Goal: Task Accomplishment & Management: Complete application form

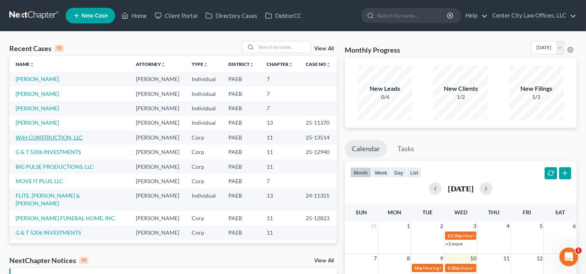
click at [32, 141] on link "WJH CONSTRUCTION, LLC" at bounding box center [49, 137] width 67 height 7
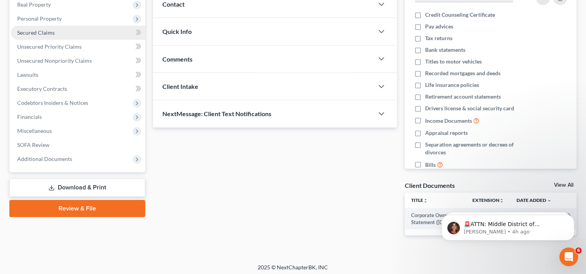
scroll to position [130, 0]
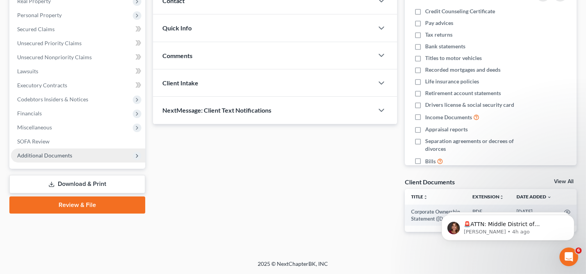
click at [62, 149] on span "Additional Documents" at bounding box center [78, 156] width 134 height 14
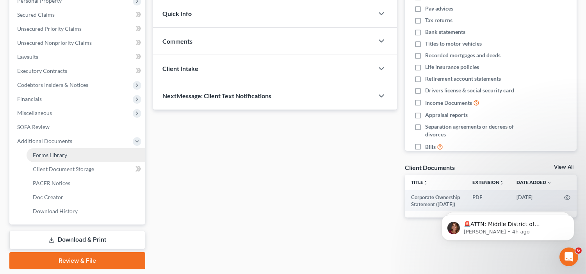
click at [60, 159] on link "Forms Library" at bounding box center [86, 155] width 119 height 14
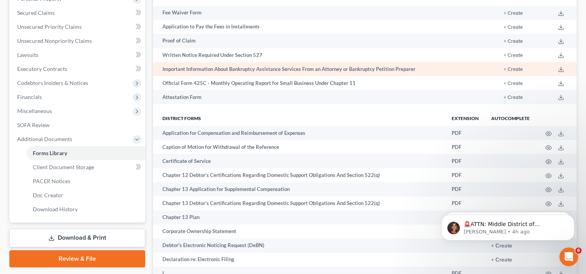
scroll to position [127, 0]
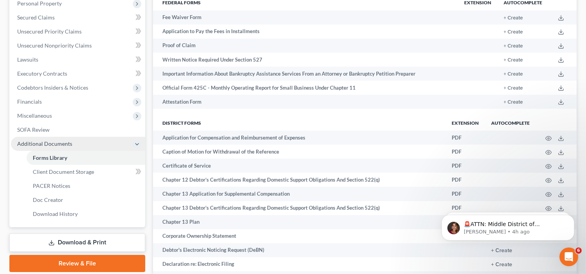
click at [65, 141] on span "Additional Documents" at bounding box center [44, 144] width 55 height 7
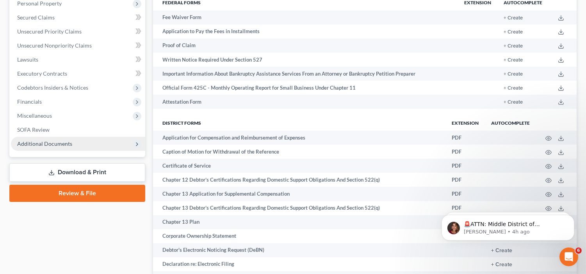
click at [65, 141] on span "Additional Documents" at bounding box center [44, 144] width 55 height 7
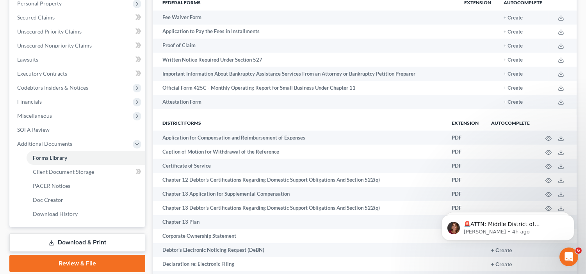
click at [72, 245] on link "Download & Print" at bounding box center [77, 243] width 136 height 18
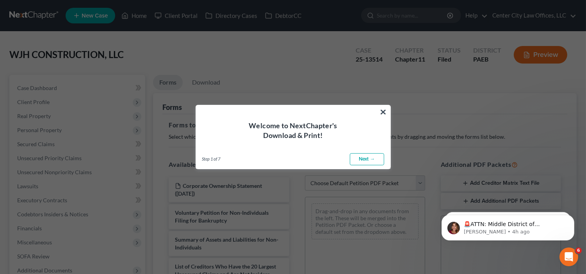
click at [365, 160] on link "Next →" at bounding box center [367, 159] width 34 height 12
select select "0"
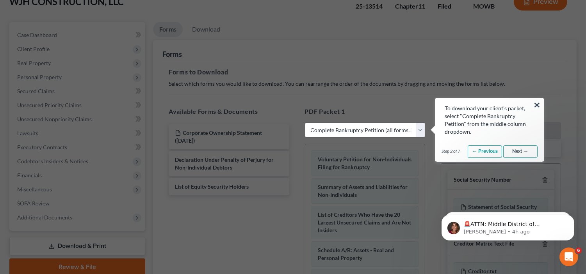
scroll to position [65, 0]
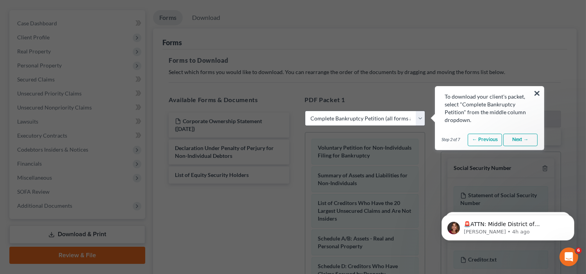
click at [527, 135] on link "Next →" at bounding box center [520, 140] width 34 height 12
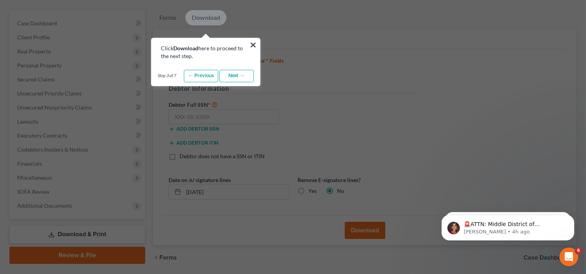
click at [232, 75] on link "Next →" at bounding box center [236, 76] width 34 height 12
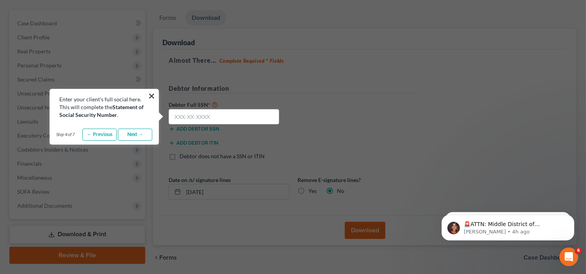
click at [142, 131] on link "Next →" at bounding box center [135, 135] width 34 height 12
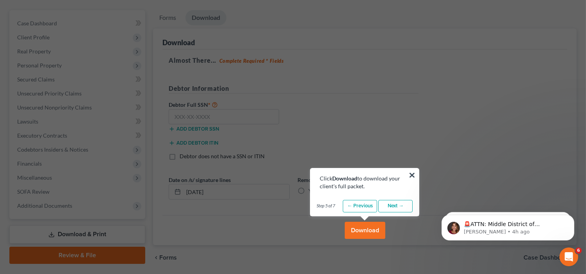
click at [399, 208] on link "Next →" at bounding box center [395, 206] width 34 height 12
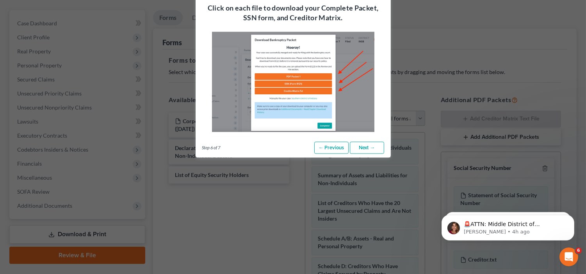
click at [362, 146] on link "Next →" at bounding box center [367, 148] width 34 height 12
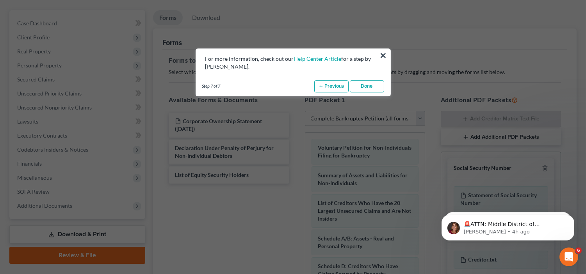
click at [361, 88] on link "Done" at bounding box center [367, 86] width 34 height 12
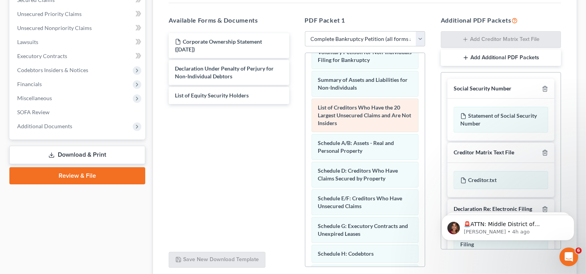
scroll to position [0, 0]
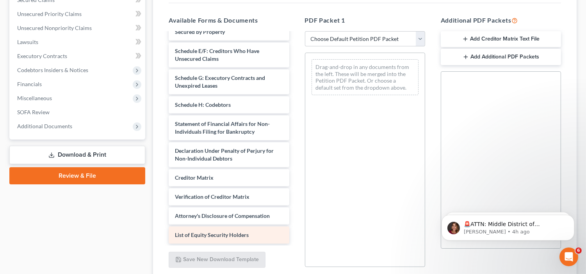
scroll to position [160, 0]
click at [251, 229] on div "List of Equity Security Holders" at bounding box center [229, 235] width 120 height 17
drag, startPoint x: 251, startPoint y: 234, endPoint x: 330, endPoint y: 199, distance: 86.2
click at [250, 238] on div "List of Equity Security Holders" at bounding box center [229, 235] width 120 height 17
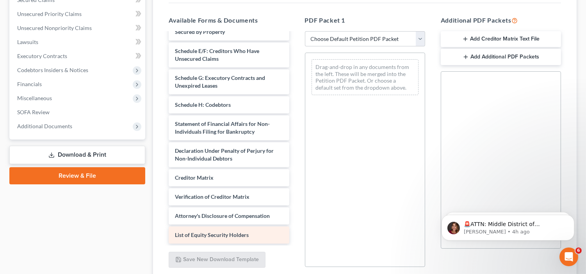
click at [250, 238] on div "List of Equity Security Holders" at bounding box center [229, 235] width 120 height 17
click at [225, 236] on span "List of Equity Security Holders" at bounding box center [212, 235] width 74 height 7
click at [241, 233] on div "Corporate Ownership Statement ([DATE]) Voluntary Petition for Non-Individuals F…" at bounding box center [228, 62] width 133 height 363
click at [241, 233] on span "List of Equity Security Holders" at bounding box center [212, 235] width 74 height 7
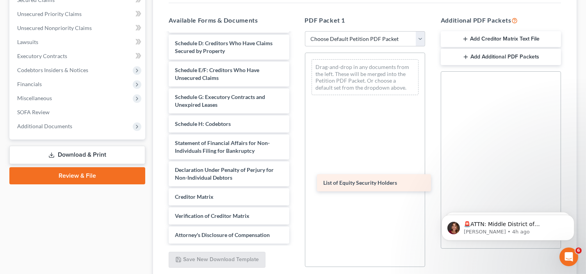
scroll to position [141, 0]
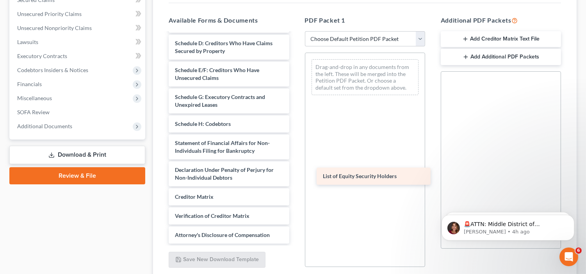
drag, startPoint x: 241, startPoint y: 233, endPoint x: 388, endPoint y: 174, distance: 158.0
click at [295, 174] on div "List of Equity Security Holders Corporate Ownership Statement ([DATE]) Voluntar…" at bounding box center [228, 72] width 133 height 344
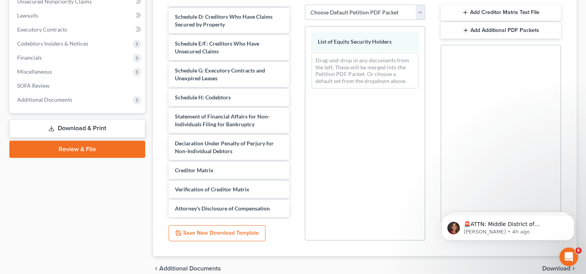
scroll to position [208, 0]
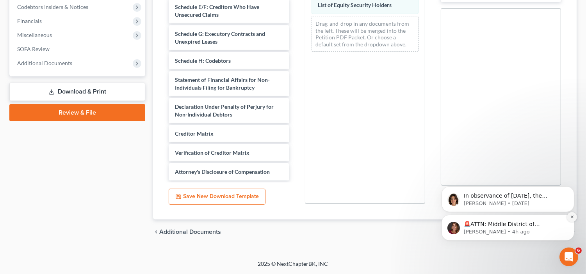
click at [571, 217] on icon "Dismiss notification" at bounding box center [571, 216] width 3 height 3
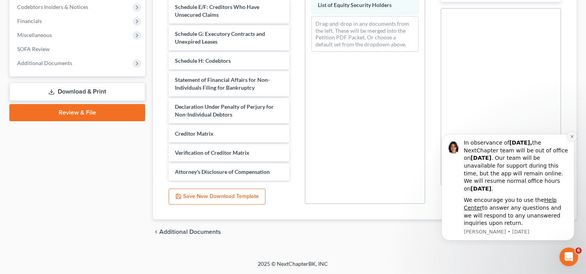
click at [569, 137] on icon "Dismiss notification" at bounding box center [571, 136] width 4 height 4
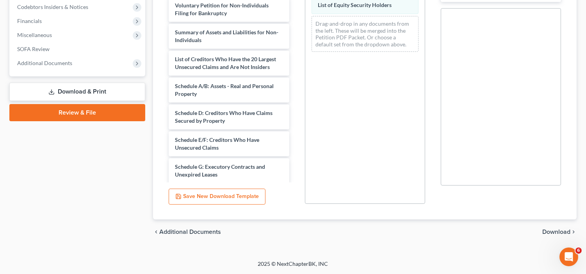
click at [549, 231] on span "Download" at bounding box center [556, 232] width 28 height 6
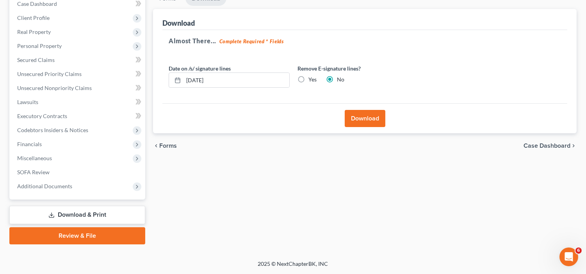
scroll to position [84, 0]
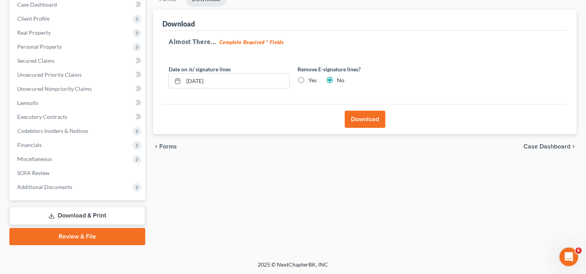
click at [356, 120] on button "Download" at bounding box center [365, 119] width 41 height 17
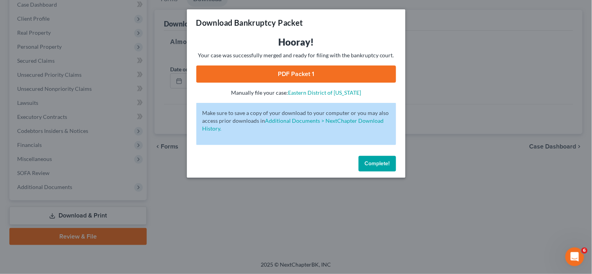
click at [288, 68] on link "PDF Packet 1" at bounding box center [296, 74] width 200 height 17
click at [368, 164] on span "Complete!" at bounding box center [377, 163] width 25 height 7
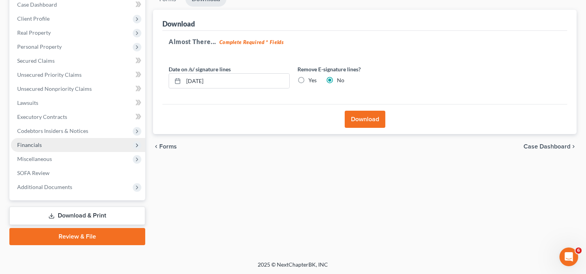
click at [29, 145] on span "Financials" at bounding box center [29, 145] width 25 height 7
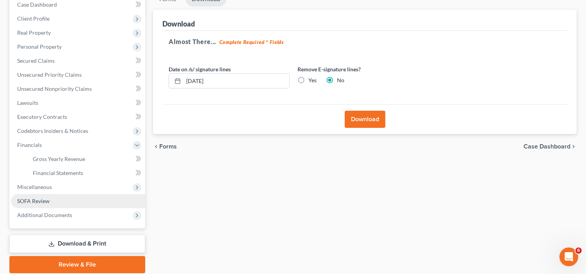
click at [30, 203] on span "SOFA Review" at bounding box center [33, 201] width 32 height 7
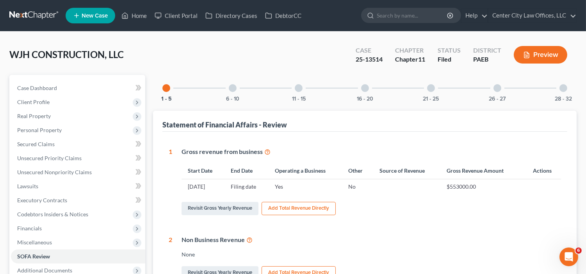
click at [431, 89] on div at bounding box center [431, 88] width 8 height 8
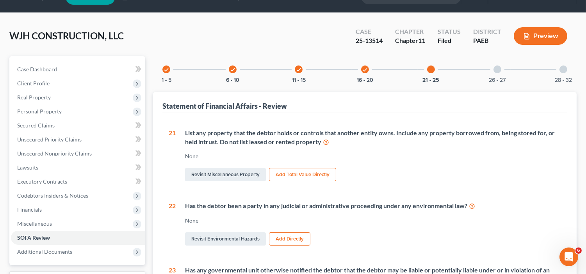
scroll to position [11, 0]
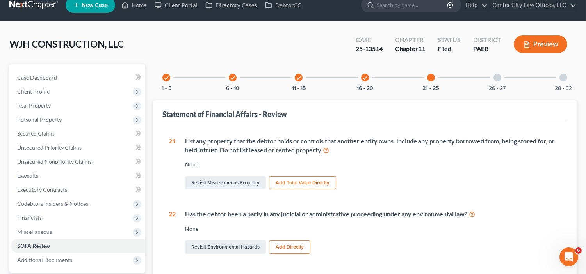
click at [494, 77] on div at bounding box center [497, 78] width 8 height 8
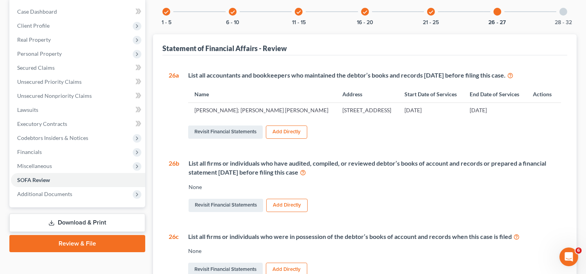
scroll to position [62, 0]
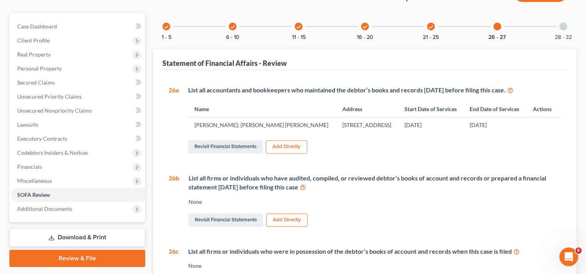
click at [560, 26] on div at bounding box center [563, 27] width 8 height 8
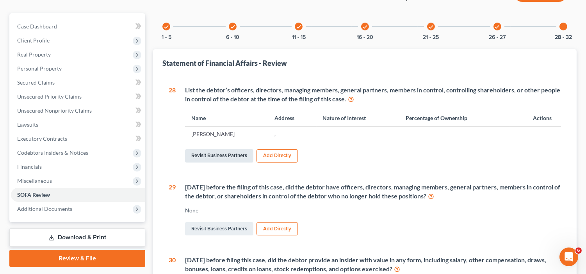
click at [230, 158] on link "Revisit Business Partners" at bounding box center [219, 155] width 68 height 13
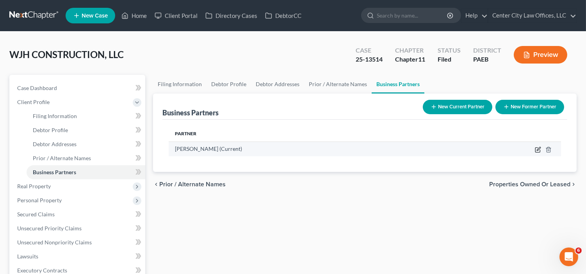
click at [539, 147] on icon "button" at bounding box center [538, 150] width 6 height 6
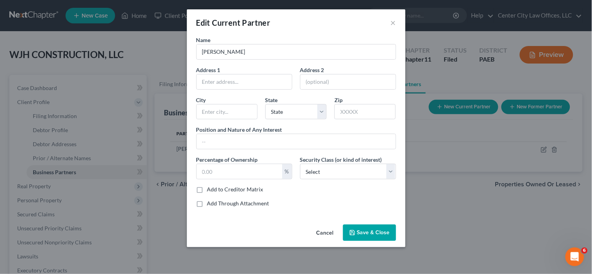
click at [325, 233] on button "Cancel" at bounding box center [325, 234] width 30 height 16
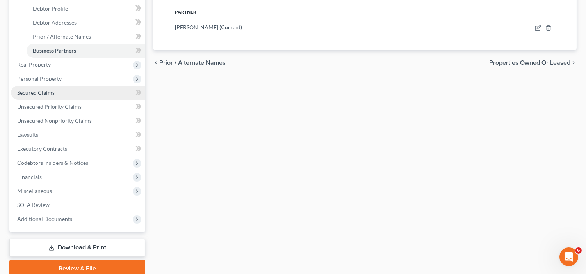
scroll to position [153, 0]
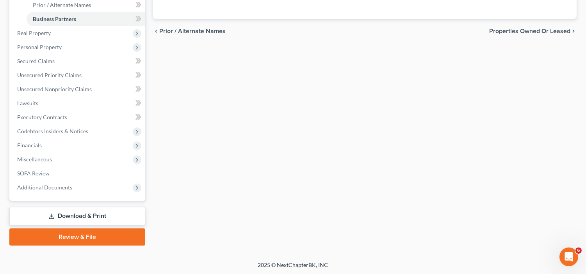
click at [53, 219] on link "Download & Print" at bounding box center [77, 216] width 136 height 18
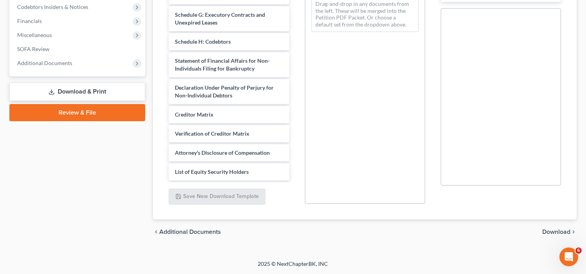
scroll to position [141, 0]
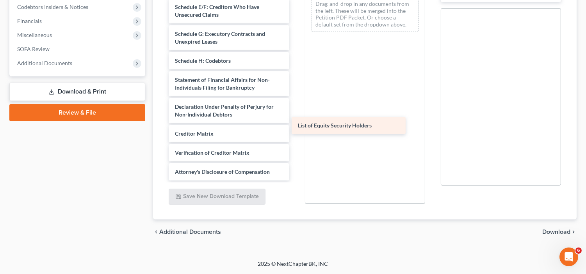
drag, startPoint x: 254, startPoint y: 168, endPoint x: 377, endPoint y: 122, distance: 131.7
click at [295, 122] on div "List of Equity Security Holders Corporate Ownership Statement ([DATE]) Voluntar…" at bounding box center [228, 9] width 133 height 344
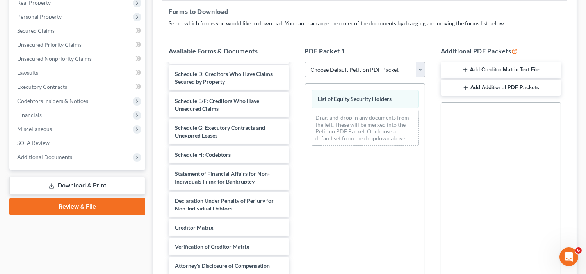
scroll to position [208, 0]
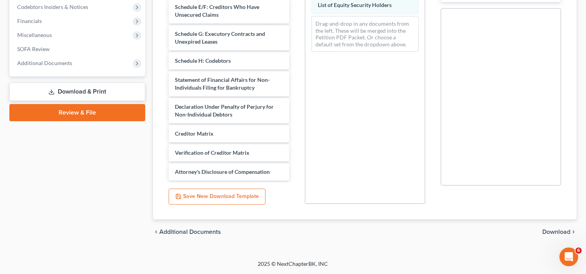
click at [554, 229] on span "Download" at bounding box center [556, 232] width 28 height 6
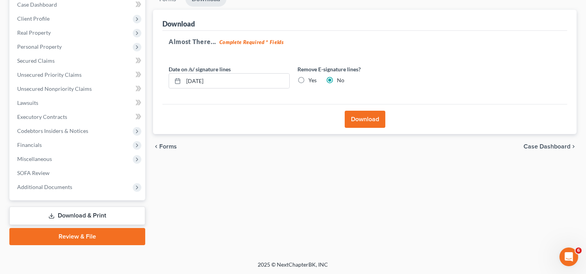
click at [364, 121] on button "Download" at bounding box center [365, 119] width 41 height 17
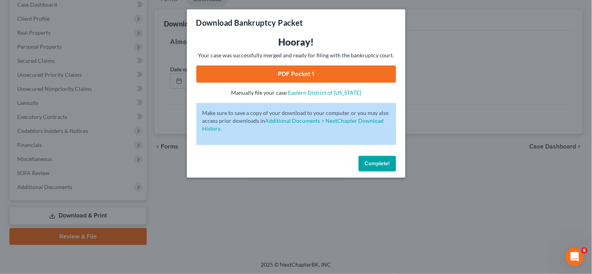
click at [319, 67] on link "PDF Packet 1" at bounding box center [296, 74] width 200 height 17
click at [364, 159] on button "Complete!" at bounding box center [377, 164] width 37 height 16
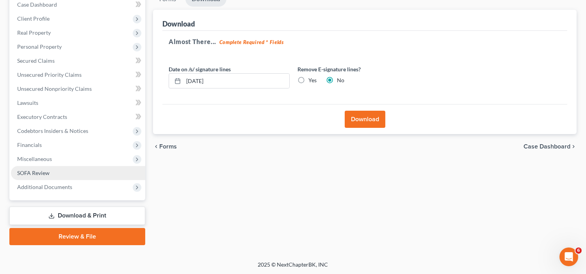
click at [51, 174] on link "SOFA Review" at bounding box center [78, 173] width 134 height 14
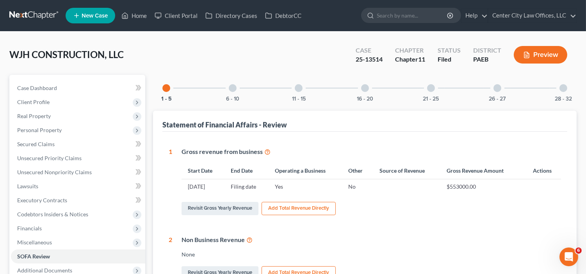
click at [497, 86] on div at bounding box center [497, 88] width 8 height 8
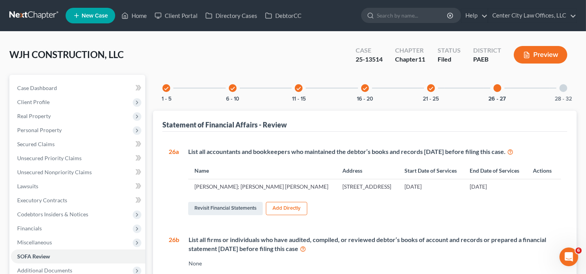
click at [428, 91] on icon "check" at bounding box center [430, 88] width 5 height 5
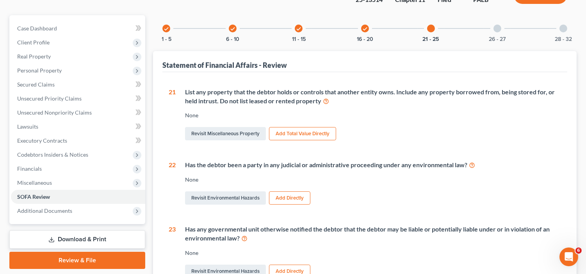
scroll to position [11, 0]
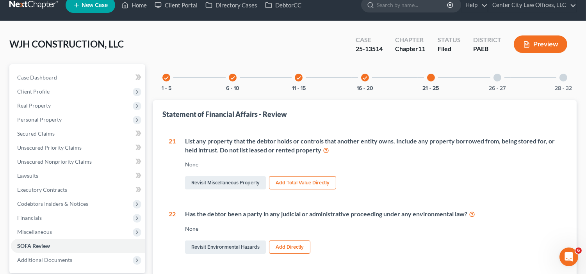
click at [500, 78] on div at bounding box center [497, 78] width 8 height 8
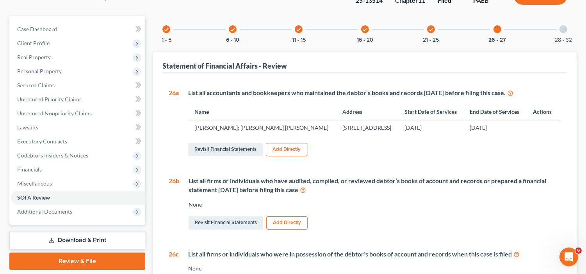
scroll to position [26, 0]
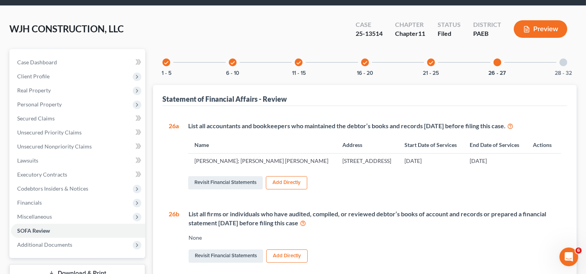
click at [567, 62] on div at bounding box center [563, 63] width 8 height 8
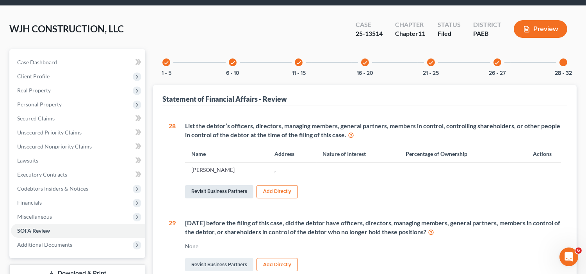
click at [228, 187] on link "Revisit Business Partners" at bounding box center [219, 191] width 68 height 13
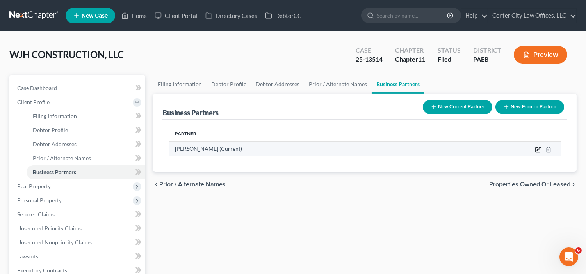
click at [535, 149] on icon "button" at bounding box center [538, 150] width 6 height 6
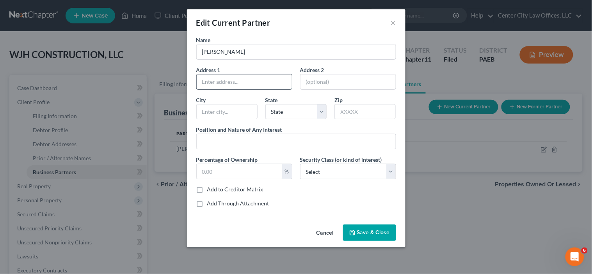
click at [263, 82] on input "text" at bounding box center [244, 82] width 95 height 15
type input "[STREET_ADDRESS]"
click at [358, 109] on input "text" at bounding box center [364, 112] width 61 height 16
type input "19126"
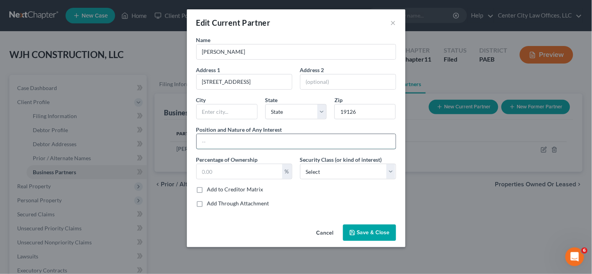
click at [248, 139] on input "text" at bounding box center [296, 141] width 199 height 15
type input "[GEOGRAPHIC_DATA]"
select select "39"
type input "MINORITY MEMBER"
click at [227, 166] on input "text" at bounding box center [239, 171] width 85 height 15
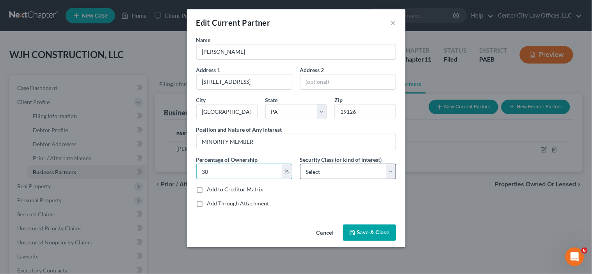
type input "30"
click at [330, 174] on select "Select Select Common Stockholder General Partner Limited Partner Managing Membe…" at bounding box center [348, 172] width 96 height 16
select select "6"
click at [300, 164] on select "Select Select Common Stockholder General Partner Limited Partner Managing Membe…" at bounding box center [348, 172] width 96 height 16
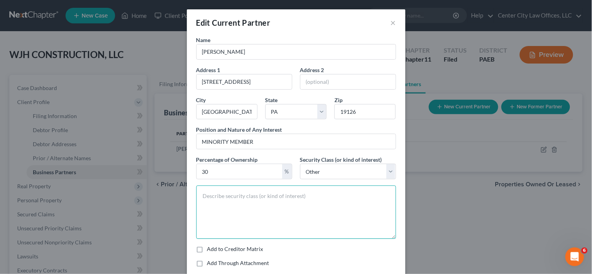
click at [276, 199] on textarea at bounding box center [296, 212] width 200 height 53
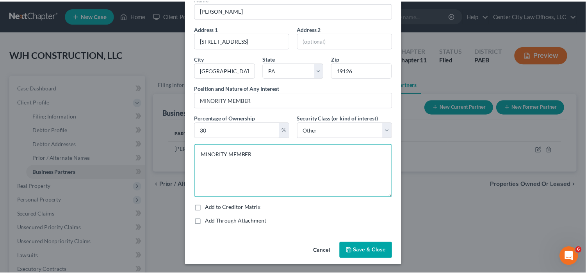
scroll to position [42, 0]
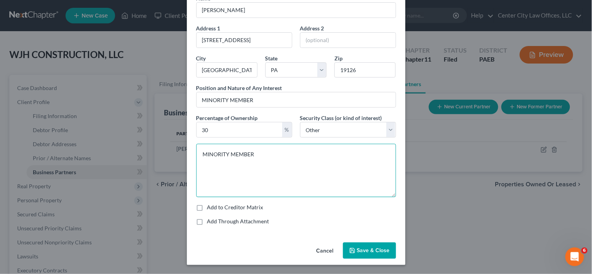
type textarea "MINORITY MEMBER"
click at [365, 248] on span "Save & Close" at bounding box center [373, 250] width 33 height 7
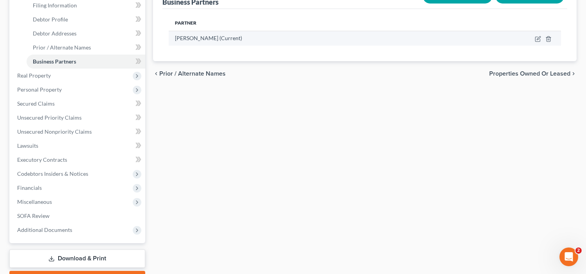
scroll to position [153, 0]
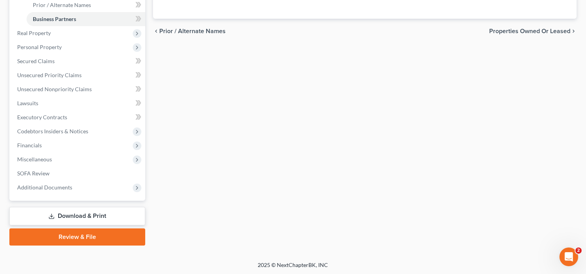
click at [44, 210] on link "Download & Print" at bounding box center [77, 216] width 136 height 18
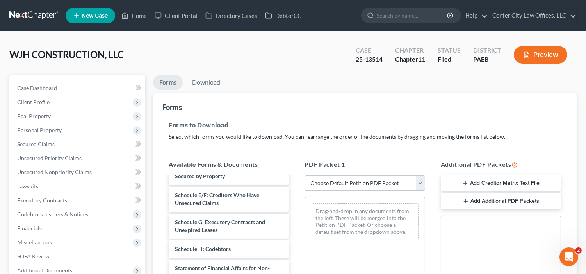
scroll to position [208, 0]
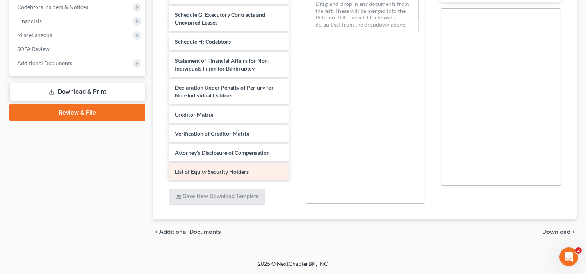
click at [246, 174] on span "List of Equity Security Holders" at bounding box center [212, 172] width 74 height 7
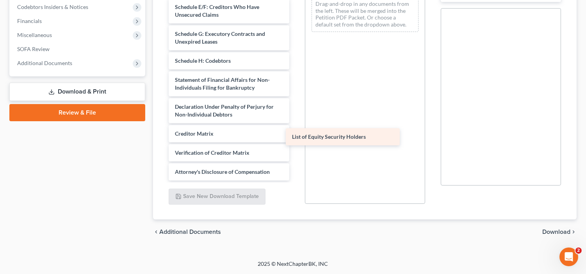
scroll to position [141, 0]
drag, startPoint x: 244, startPoint y: 174, endPoint x: 362, endPoint y: 139, distance: 123.3
click at [295, 139] on div "List of Equity Security Holders Corporate Ownership Statement ([DATE]) Voluntar…" at bounding box center [228, 9] width 133 height 344
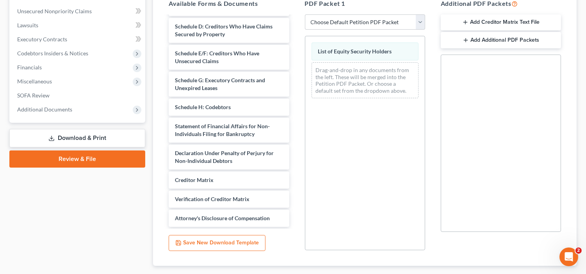
scroll to position [208, 0]
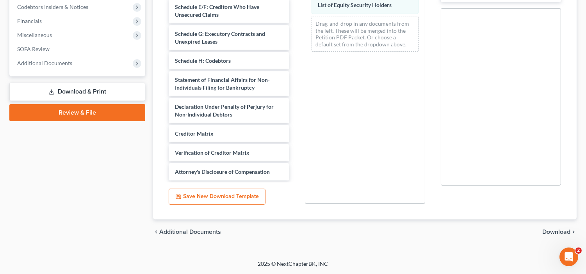
click at [556, 232] on span "Download" at bounding box center [556, 232] width 28 height 6
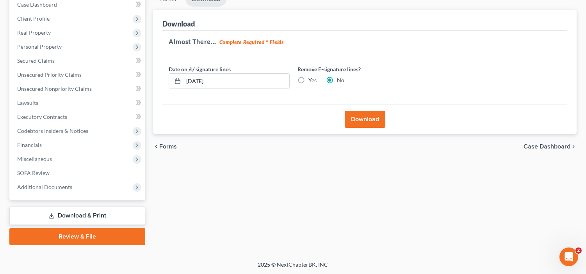
click at [366, 115] on button "Download" at bounding box center [365, 119] width 41 height 17
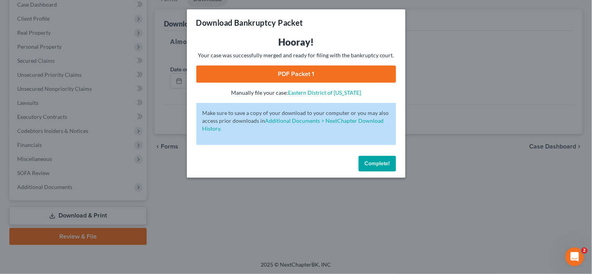
click at [329, 73] on link "PDF Packet 1" at bounding box center [296, 74] width 200 height 17
click at [368, 159] on button "Complete!" at bounding box center [377, 164] width 37 height 16
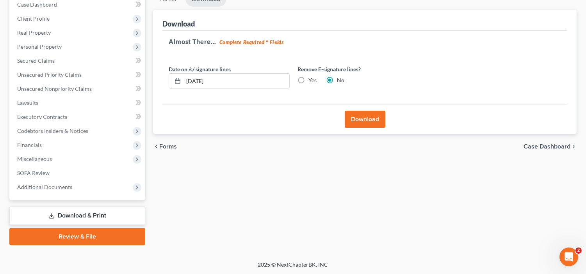
click at [162, 144] on span "Forms" at bounding box center [168, 147] width 18 height 6
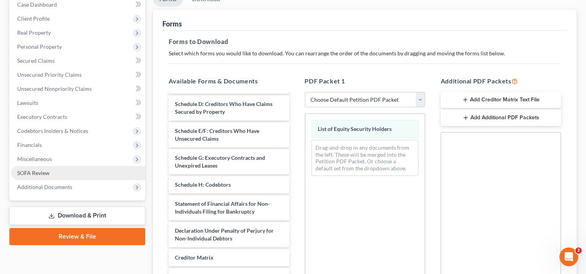
click at [38, 174] on span "SOFA Review" at bounding box center [33, 173] width 32 height 7
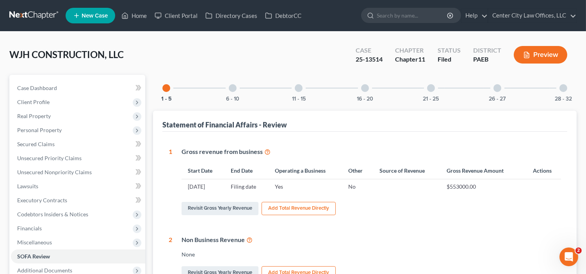
click at [563, 87] on div at bounding box center [563, 88] width 8 height 8
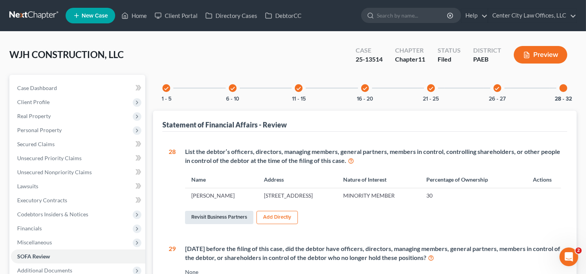
click at [222, 217] on link "Revisit Business Partners" at bounding box center [219, 217] width 68 height 13
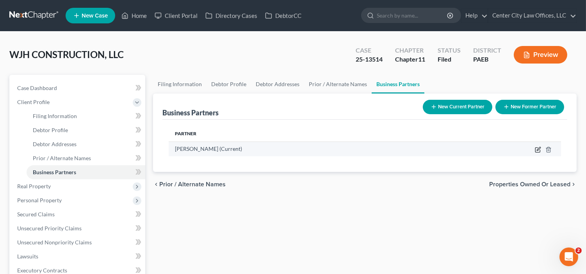
click at [536, 148] on icon "button" at bounding box center [538, 150] width 6 height 6
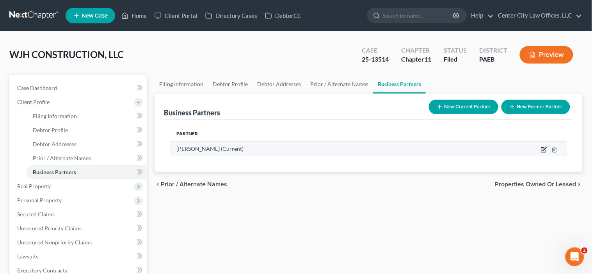
select select "39"
select select "6"
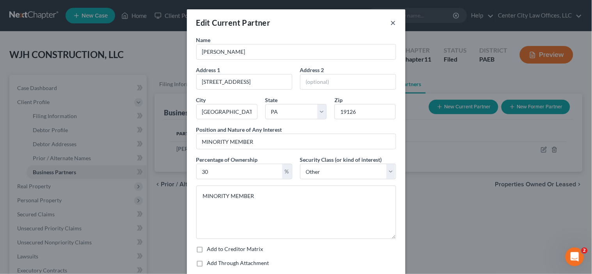
click at [391, 20] on button "×" at bounding box center [393, 22] width 5 height 9
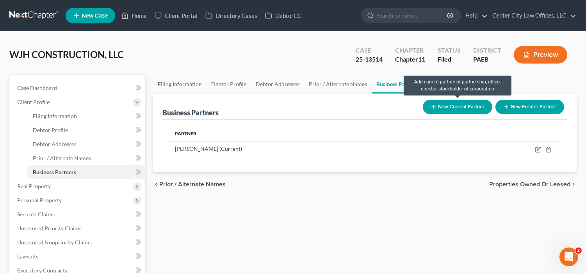
click at [466, 107] on button "New Current Partner" at bounding box center [457, 107] width 69 height 14
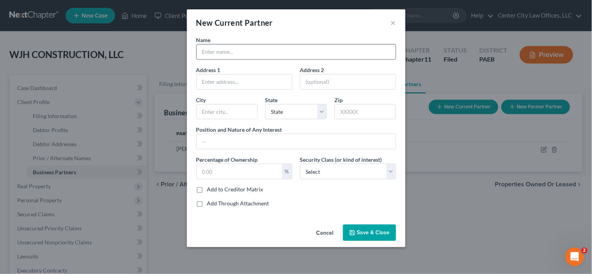
click at [244, 52] on input "text" at bounding box center [296, 51] width 199 height 15
type input "[PERSON_NAME]"
type input ","
click at [244, 52] on input "[PERSON_NAME]" at bounding box center [296, 51] width 199 height 15
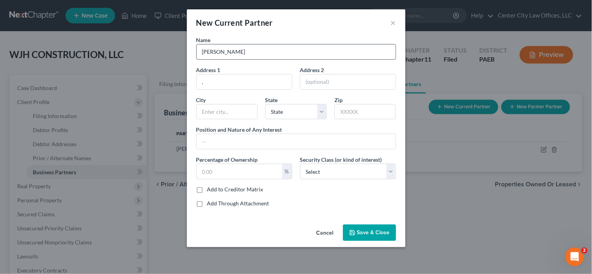
click at [244, 52] on input "[PERSON_NAME]" at bounding box center [296, 51] width 199 height 15
type input "[PERSON_NAME]"
click at [224, 76] on input "," at bounding box center [244, 82] width 95 height 15
type input "5"
type input "[STREET_ADDRESS]"
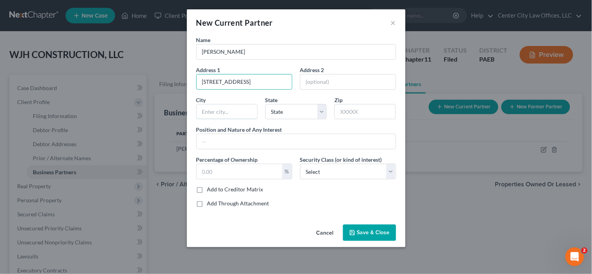
type input "[GEOGRAPHIC_DATA]"
select select "39"
type input "19126"
click at [237, 144] on input "text" at bounding box center [296, 141] width 199 height 15
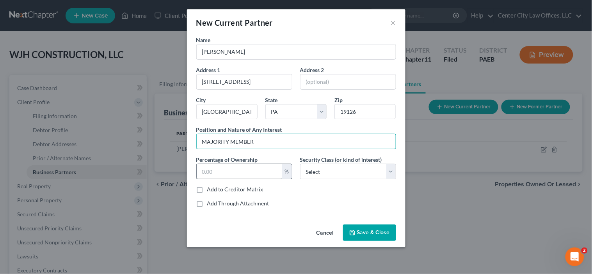
type input "MAJORITY MEMBER"
click at [239, 175] on input "text" at bounding box center [239, 171] width 85 height 15
type input "70"
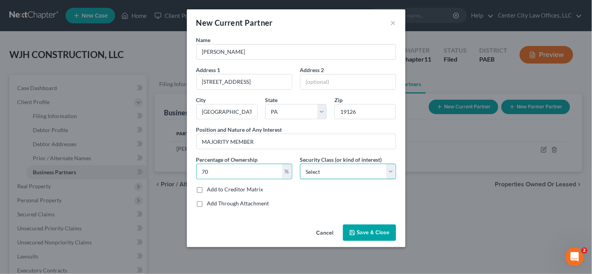
click at [328, 175] on select "Select Select Common Stockholder General Partner Limited Partner Managing Membe…" at bounding box center [348, 172] width 96 height 16
select select "3"
click at [300, 164] on select "Select Select Common Stockholder General Partner Limited Partner Managing Membe…" at bounding box center [348, 172] width 96 height 16
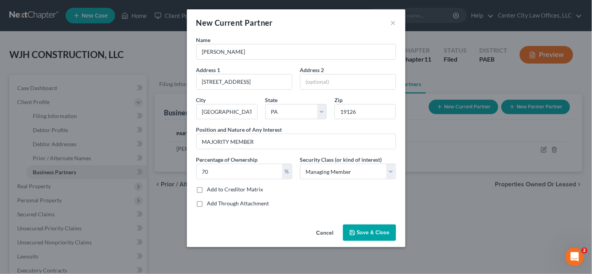
click at [369, 237] on button "Save & Close" at bounding box center [369, 233] width 53 height 16
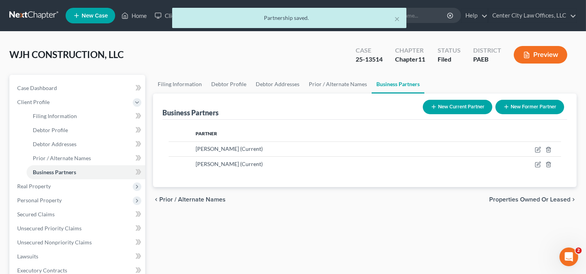
click at [538, 199] on span "Properties Owned or Leased" at bounding box center [529, 200] width 81 height 6
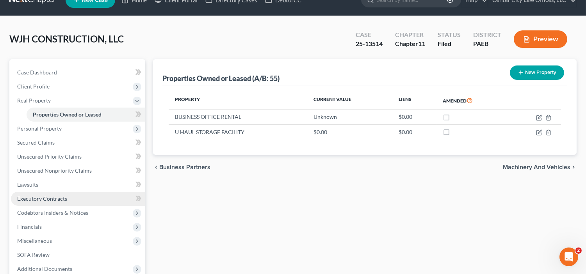
scroll to position [98, 0]
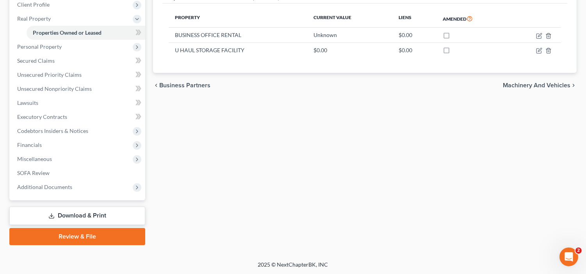
click at [75, 212] on link "Download & Print" at bounding box center [77, 216] width 136 height 18
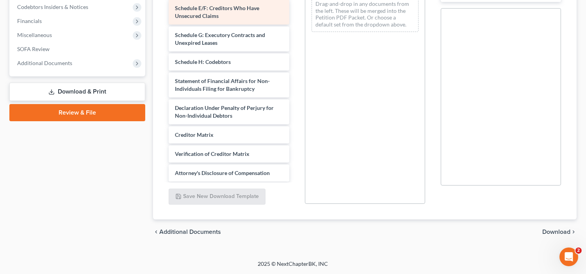
scroll to position [160, 0]
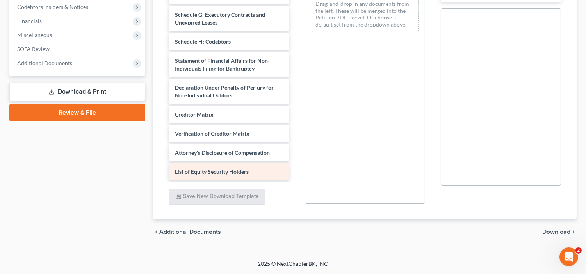
click at [246, 167] on div "List of Equity Security Holders" at bounding box center [229, 172] width 120 height 17
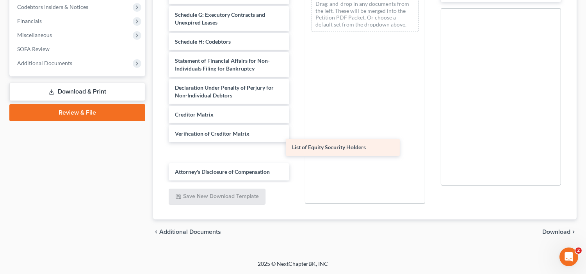
drag, startPoint x: 232, startPoint y: 172, endPoint x: 353, endPoint y: 146, distance: 124.2
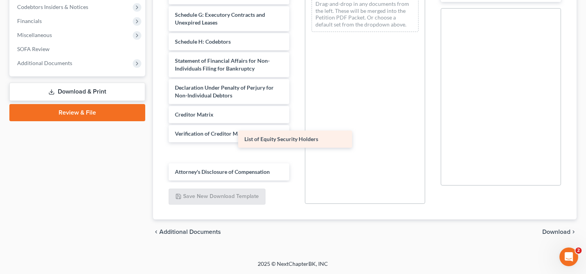
scroll to position [141, 0]
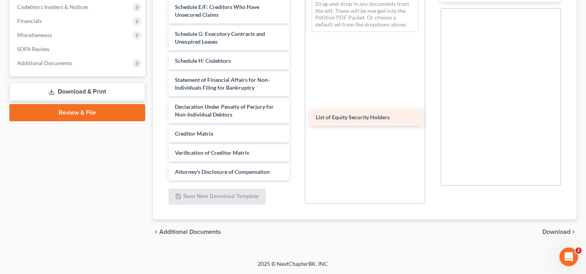
drag, startPoint x: 262, startPoint y: 151, endPoint x: 402, endPoint y: 116, distance: 144.7
click at [295, 116] on div "List of Equity Security Holders Corporate Ownership Statement ([DATE]) Voluntar…" at bounding box center [228, 9] width 133 height 344
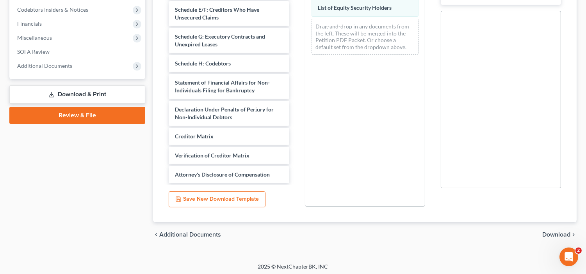
scroll to position [208, 0]
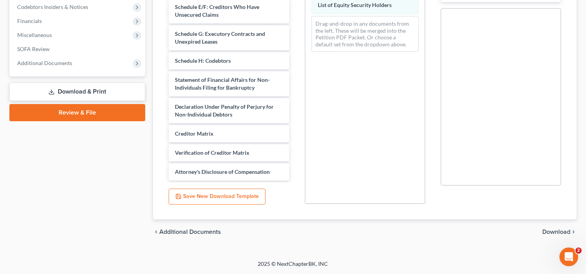
click at [549, 231] on span "Download" at bounding box center [556, 232] width 28 height 6
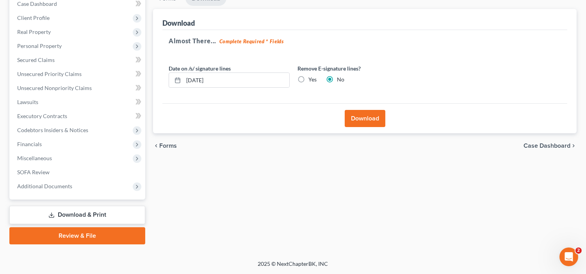
scroll to position [84, 0]
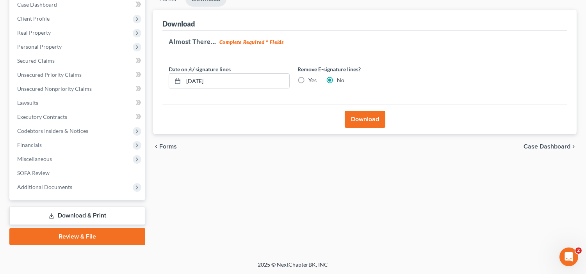
click at [375, 118] on button "Download" at bounding box center [365, 119] width 41 height 17
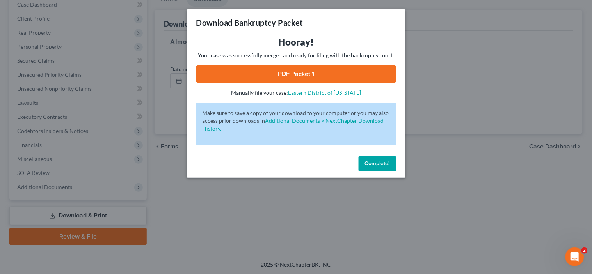
click at [334, 77] on link "PDF Packet 1" at bounding box center [296, 74] width 200 height 17
click at [365, 164] on span "Complete!" at bounding box center [377, 163] width 25 height 7
